Goal: Task Accomplishment & Management: Use online tool/utility

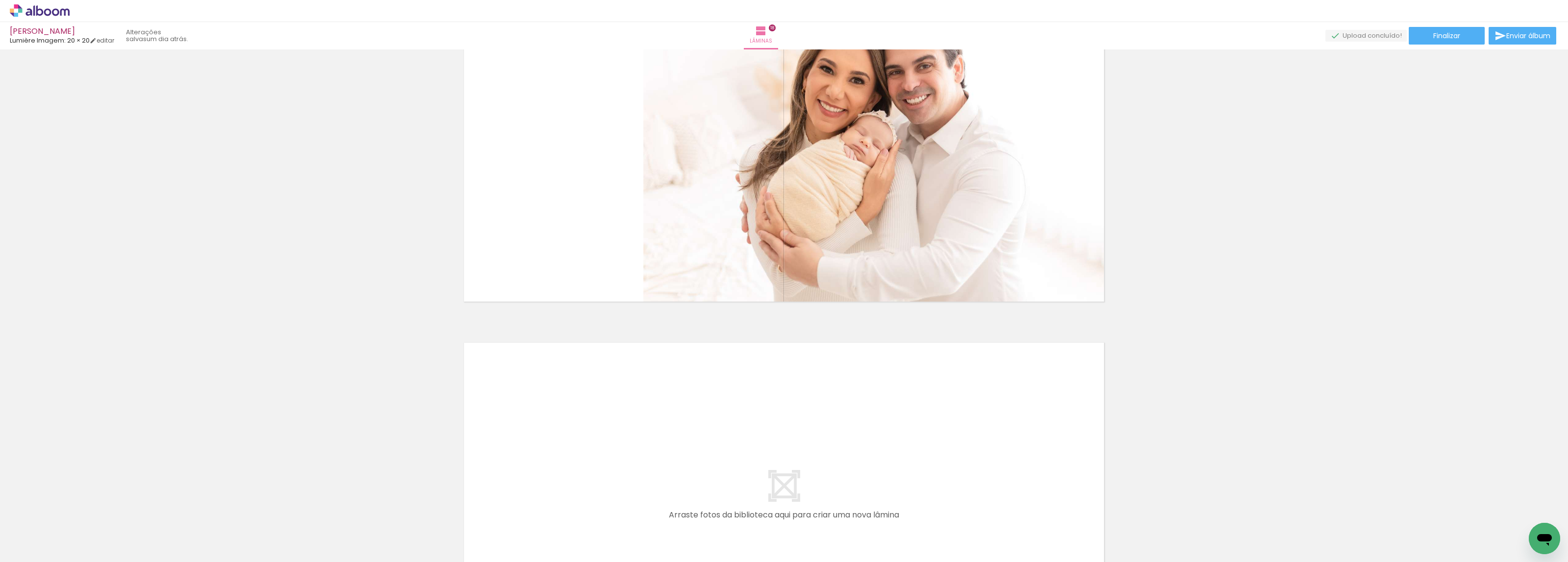
scroll to position [6211, 0]
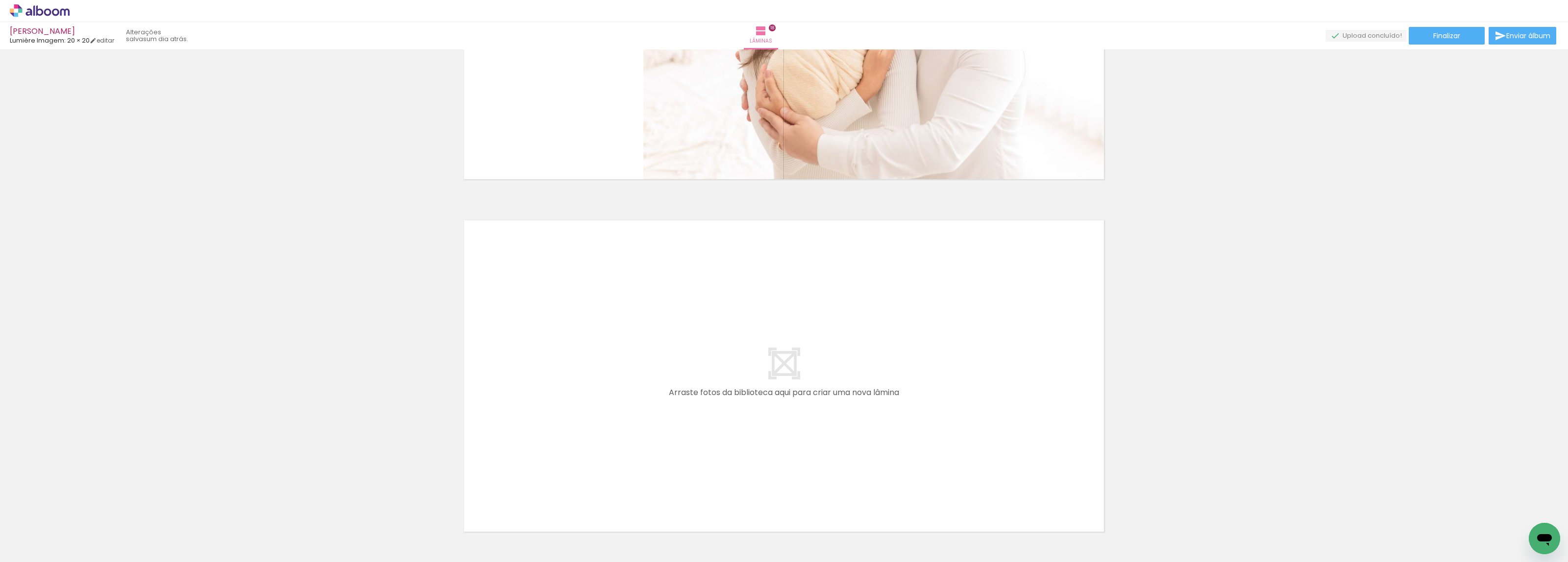
scroll to position [0, 363]
